Goal: Task Accomplishment & Management: Complete application form

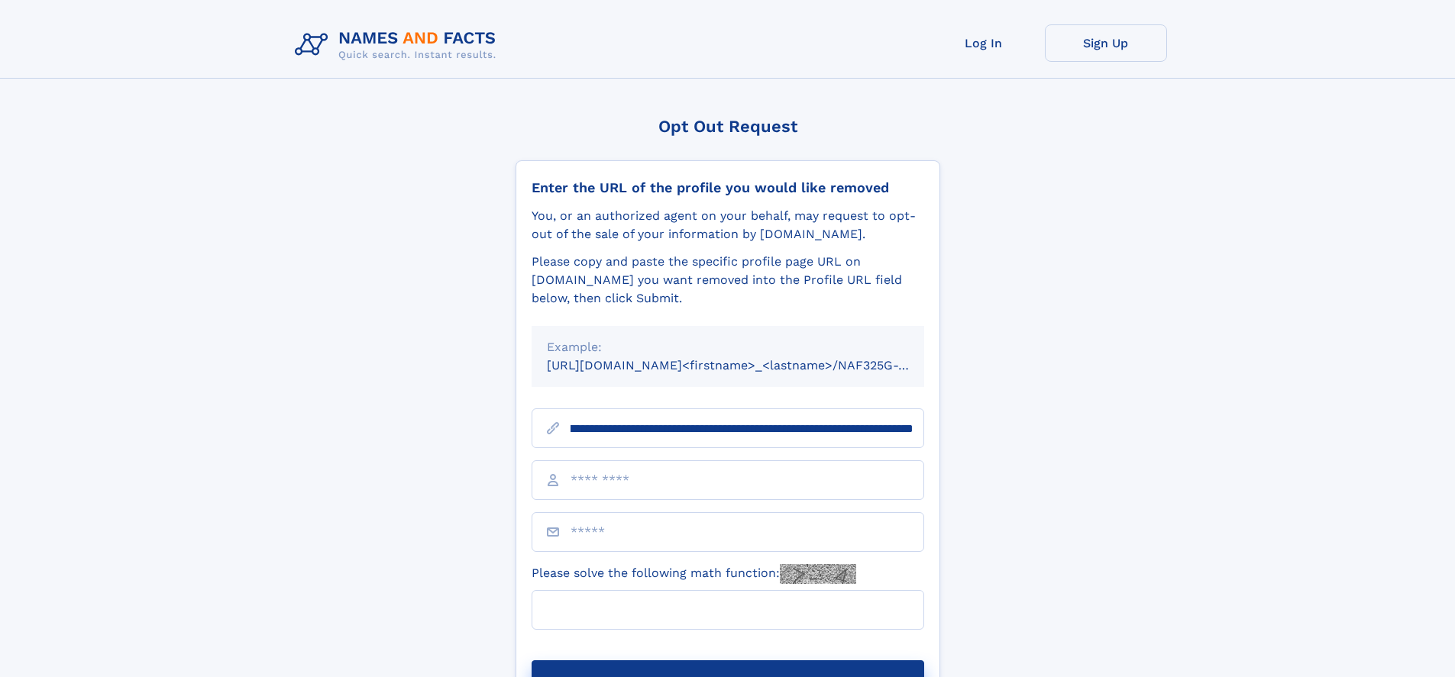
scroll to position [0, 176]
type input "**********"
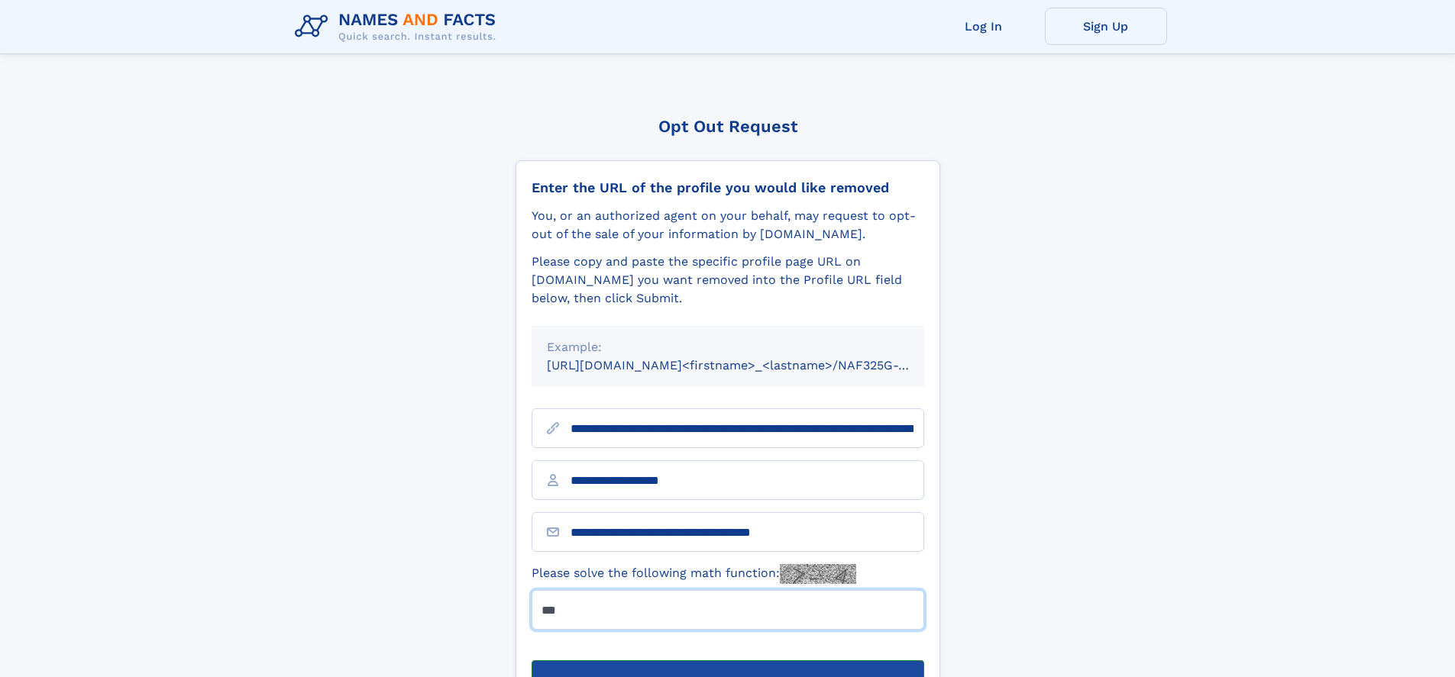
type input "***"
click at [727, 661] on button "Submit Opt Out Request" at bounding box center [728, 685] width 393 height 49
